Goal: Find specific page/section: Find specific page/section

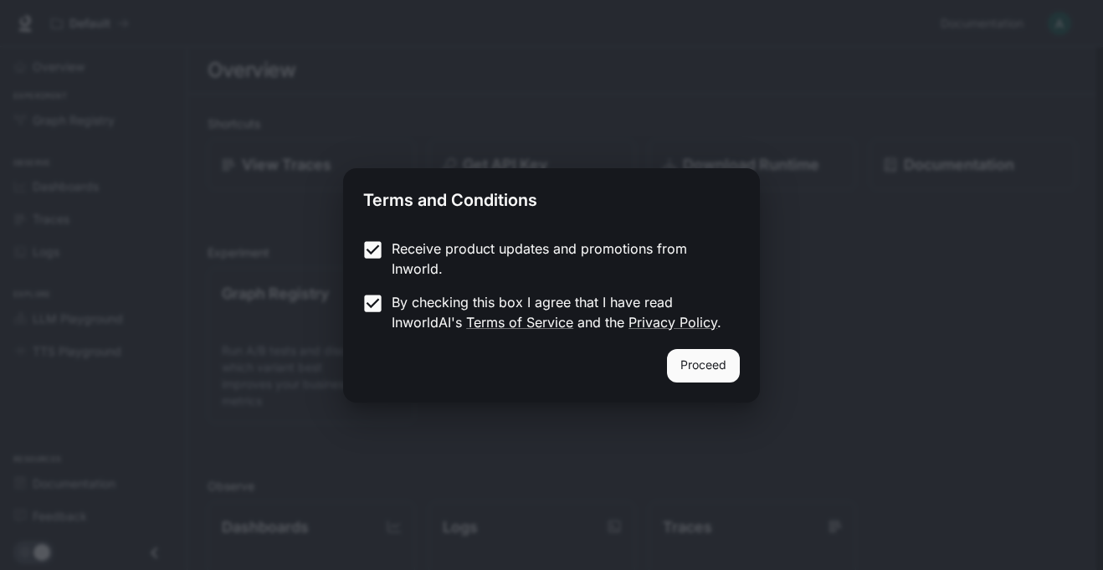
click at [710, 365] on button "Proceed" at bounding box center [703, 365] width 73 height 33
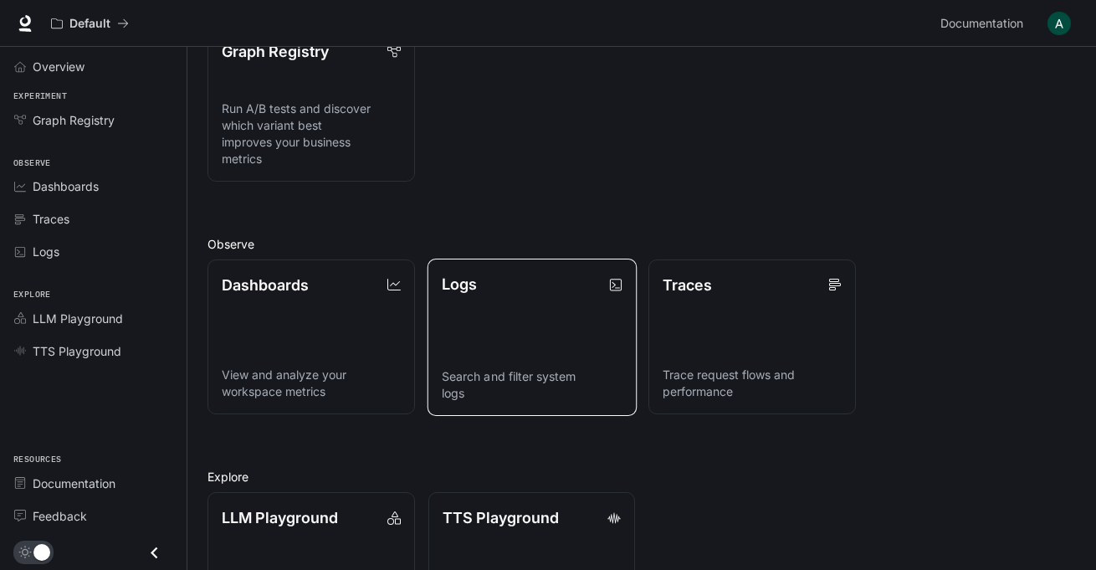
scroll to position [244, 0]
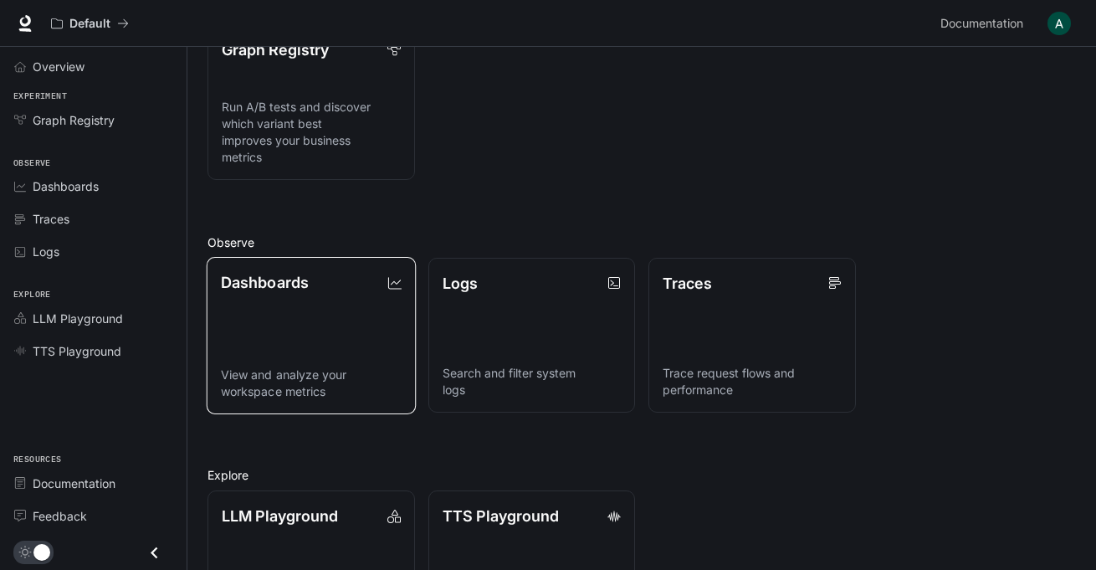
click at [403, 296] on link "Dashboards View and analyze your workspace metrics" at bounding box center [311, 335] width 209 height 156
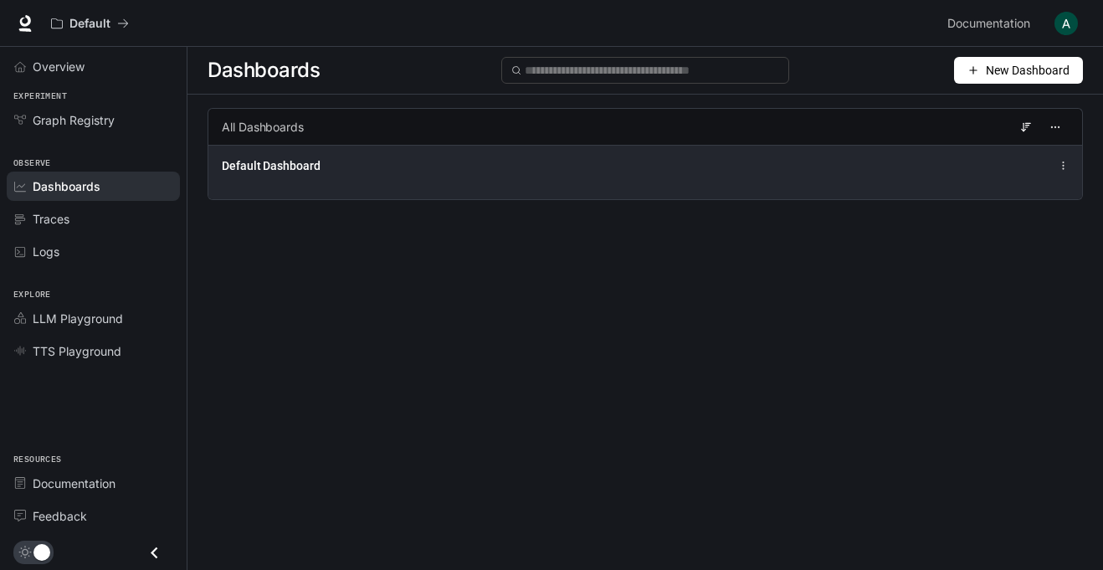
click at [702, 170] on div "Default Dashboard" at bounding box center [464, 165] width 485 height 17
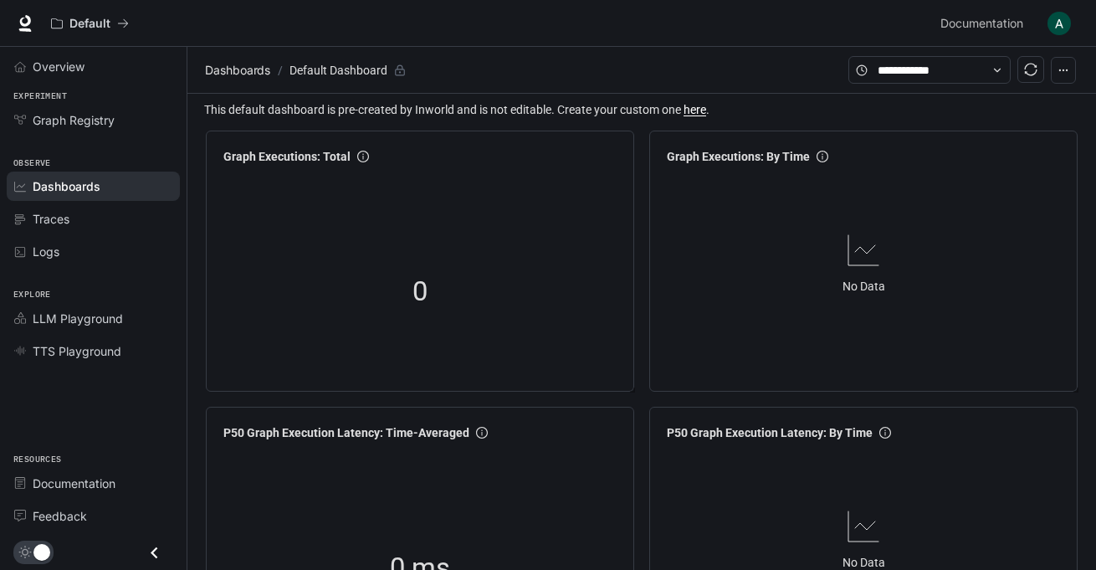
click at [1062, 66] on icon "button" at bounding box center [1064, 70] width 12 height 12
click at [1062, 67] on icon "button" at bounding box center [1064, 70] width 12 height 12
click at [119, 65] on div "Overview" at bounding box center [103, 67] width 140 height 18
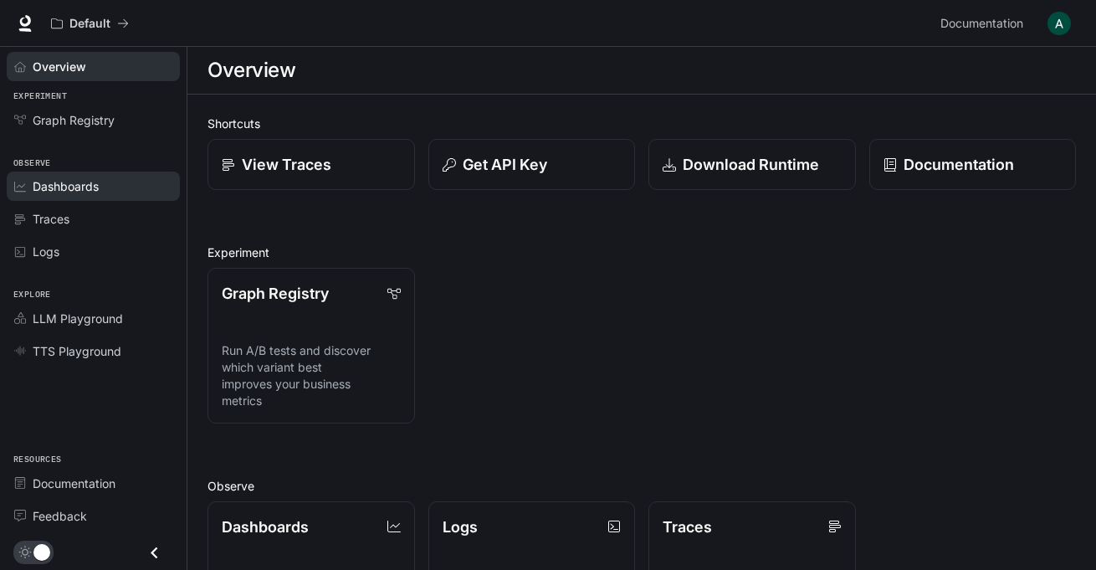
click at [78, 192] on span "Dashboards" at bounding box center [66, 186] width 66 height 18
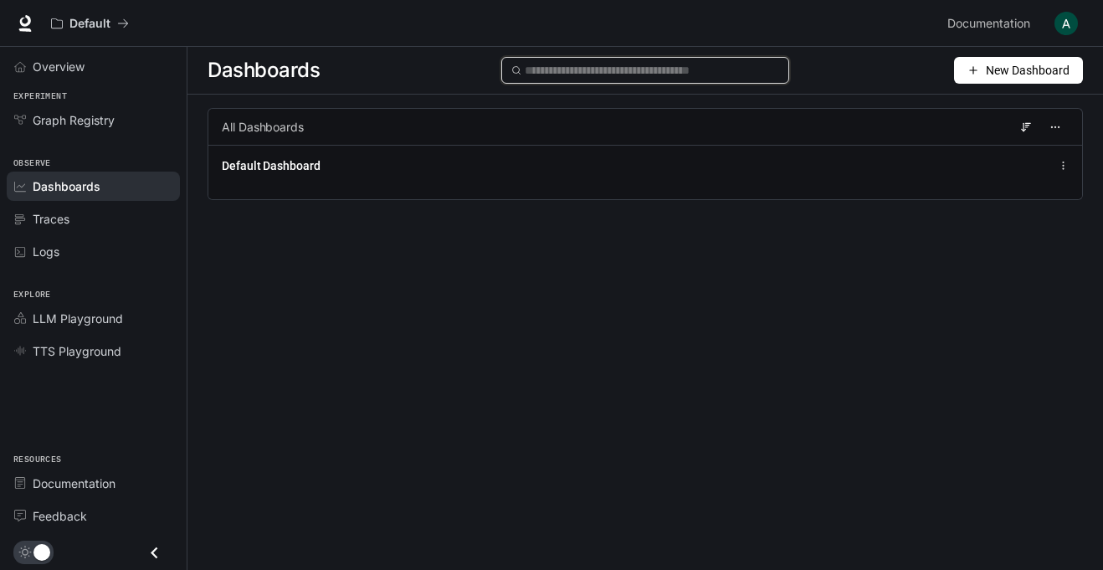
click at [583, 74] on input "text" at bounding box center [652, 70] width 254 height 18
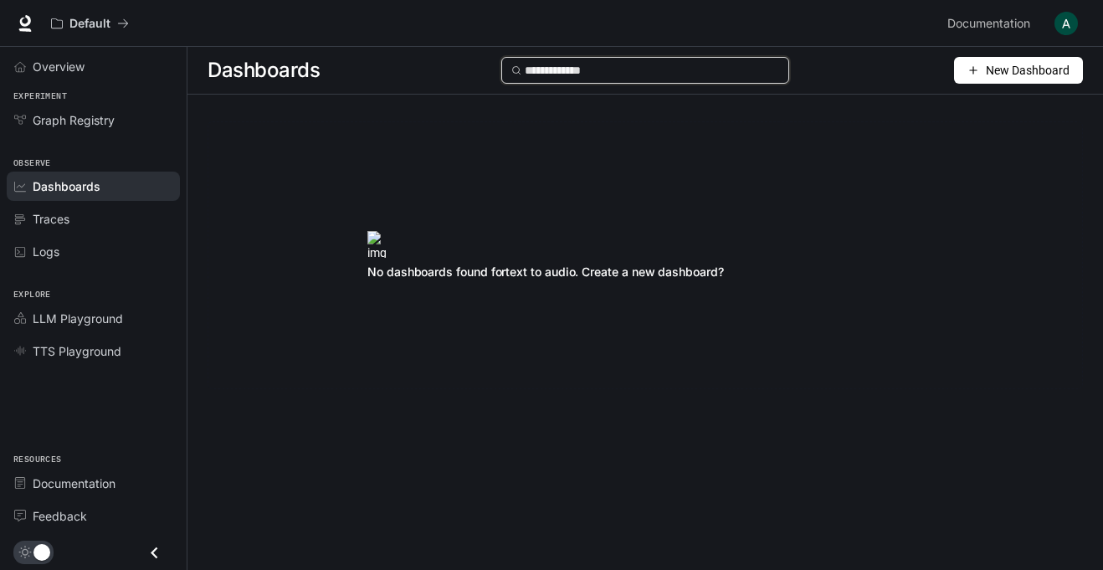
type input "**********"
click at [653, 65] on input "**********" at bounding box center [652, 70] width 254 height 18
